Goal: Browse casually

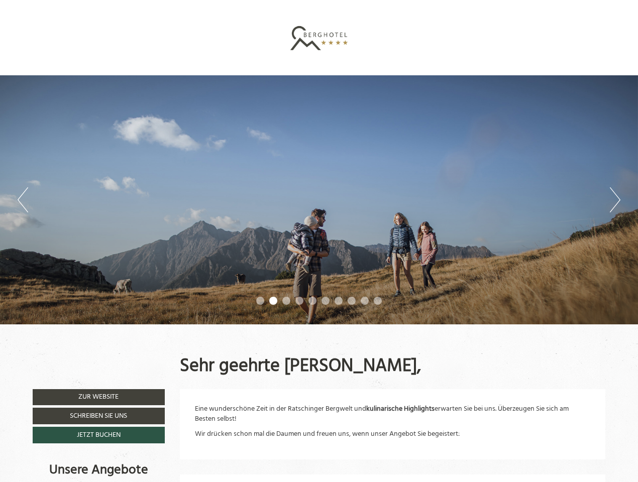
click at [319, 241] on div "Previous Next 1 2 3 4 5 6 7 8 9 10" at bounding box center [319, 199] width 638 height 249
click at [23, 200] on button "Previous" at bounding box center [23, 199] width 11 height 25
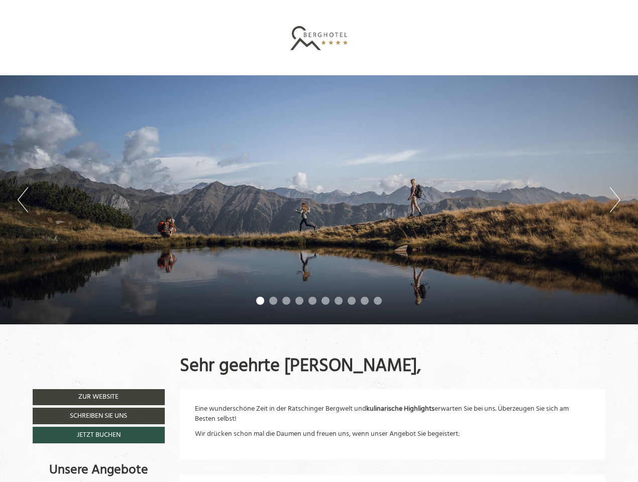
click at [319, 200] on div "Previous Next 1 2 3 4 5 6 7 8 9 10" at bounding box center [319, 199] width 638 height 249
click at [615, 200] on button "Next" at bounding box center [615, 199] width 11 height 25
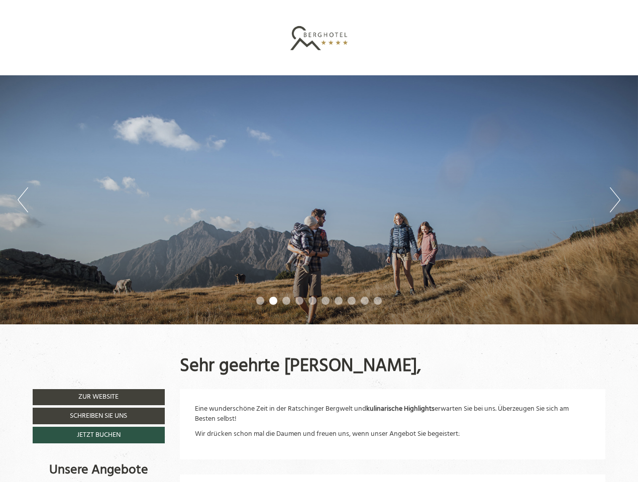
click at [260, 301] on li "1" at bounding box center [260, 301] width 8 height 8
click at [273, 301] on li "2" at bounding box center [273, 301] width 8 height 8
click at [286, 301] on li "3" at bounding box center [286, 301] width 8 height 8
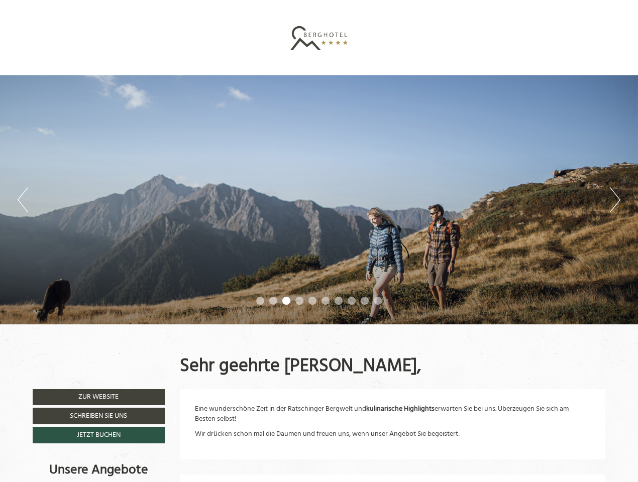
click at [299, 301] on li "4" at bounding box center [299, 301] width 8 height 8
click at [312, 301] on li "5" at bounding box center [312, 301] width 8 height 8
click at [325, 301] on li "6" at bounding box center [325, 301] width 8 height 8
